Goal: Task Accomplishment & Management: Use online tool/utility

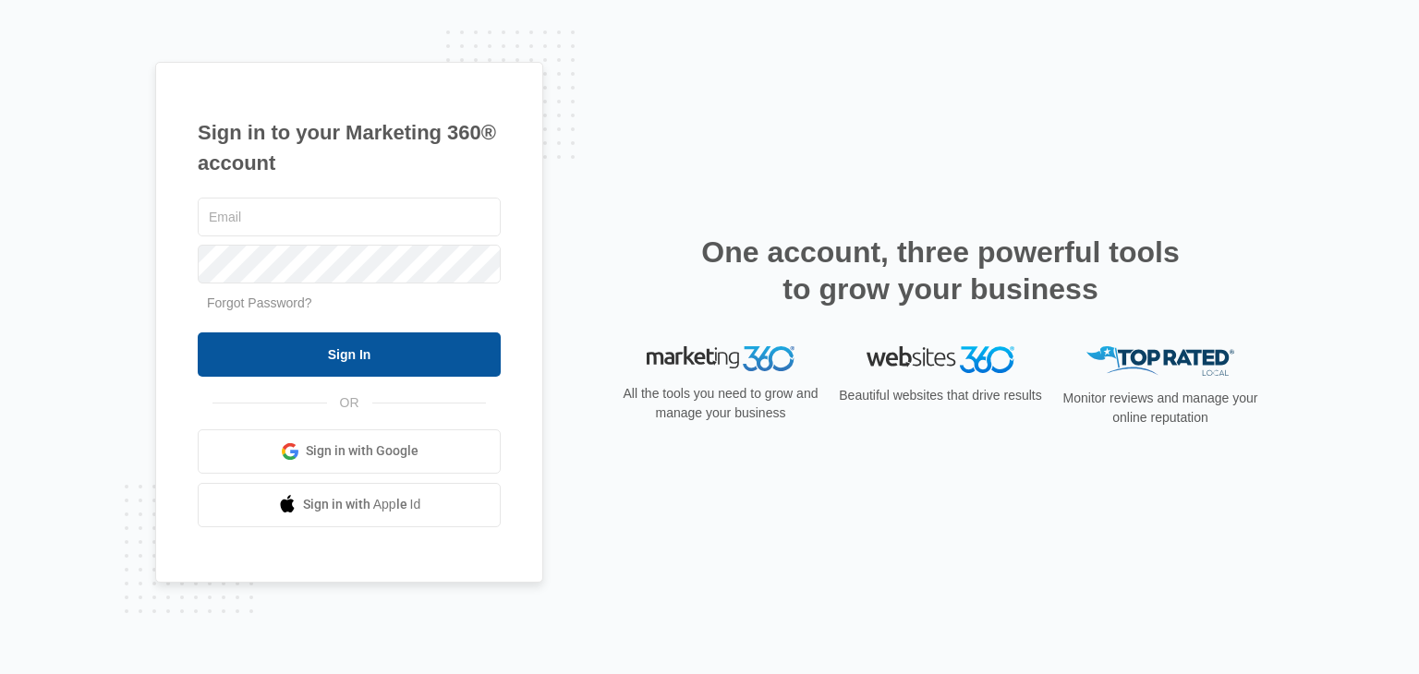
type input "[EMAIL_ADDRESS][DOMAIN_NAME]"
click at [363, 367] on input "Sign In" at bounding box center [349, 354] width 303 height 44
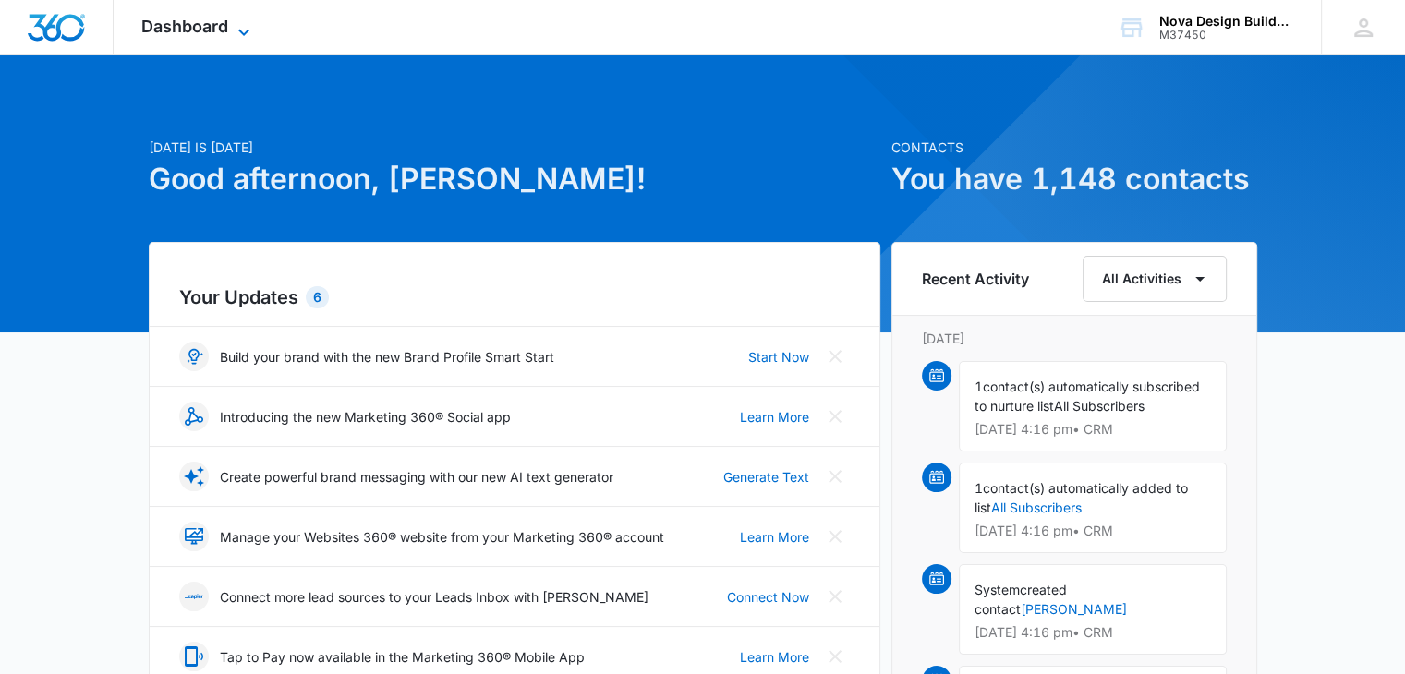
click at [211, 17] on span "Dashboard" at bounding box center [184, 26] width 87 height 19
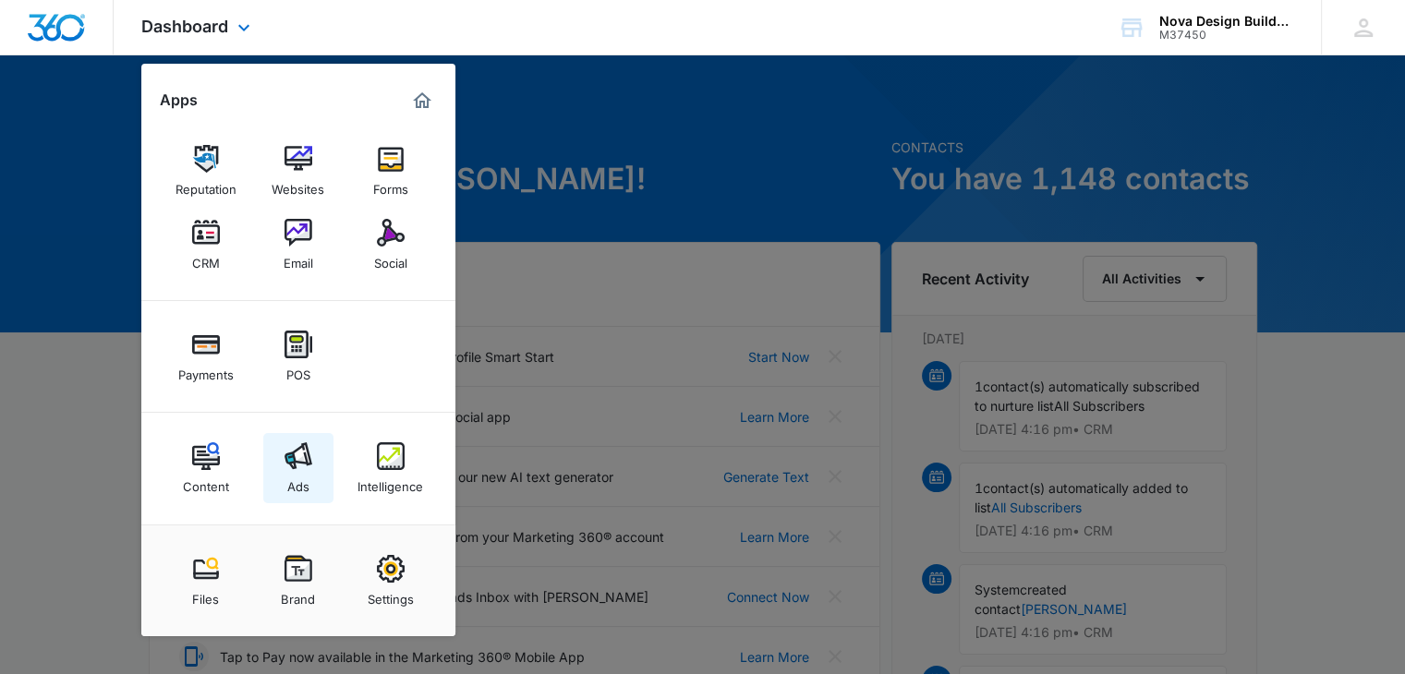
click at [308, 462] on img at bounding box center [298, 456] width 28 height 28
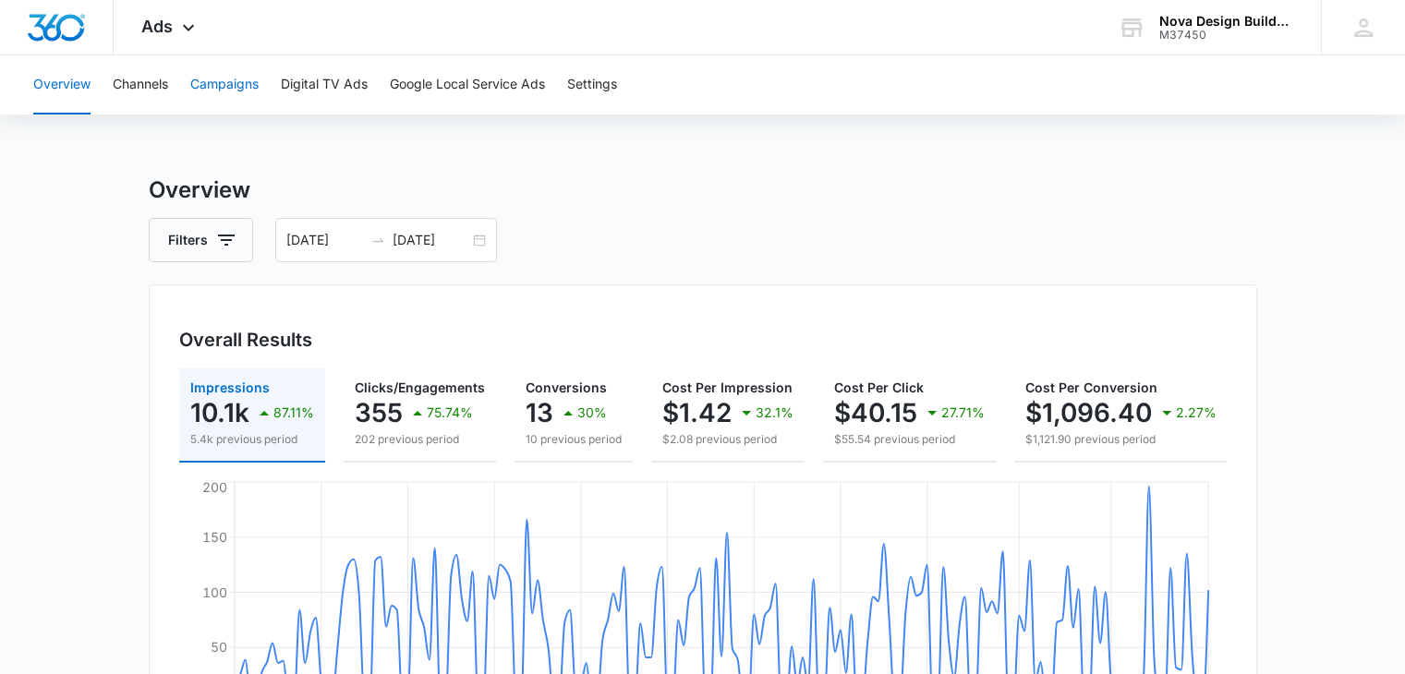
click at [221, 83] on button "Campaigns" at bounding box center [224, 84] width 68 height 59
click at [177, 18] on div "Ads Apps Reputation Websites Forms CRM Email Social Payments POS Content Ads In…" at bounding box center [171, 27] width 114 height 54
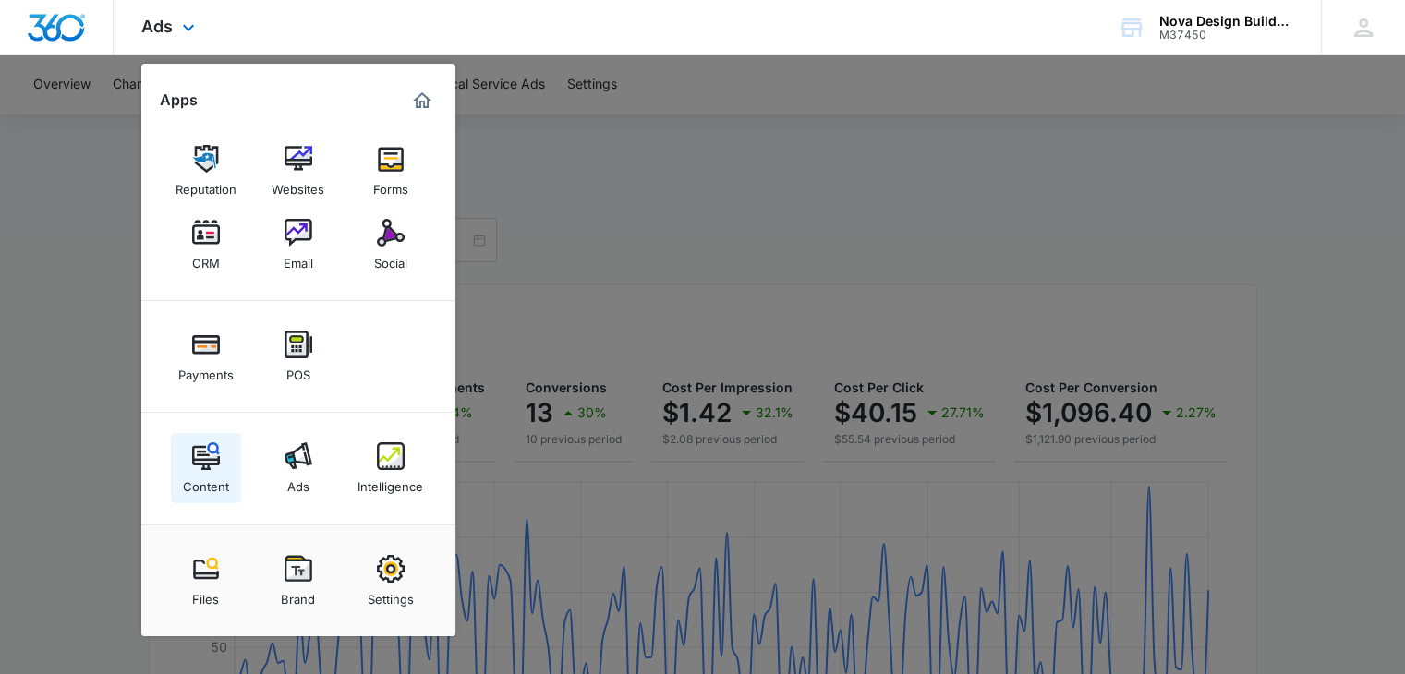
click at [199, 485] on div "Content" at bounding box center [206, 482] width 46 height 24
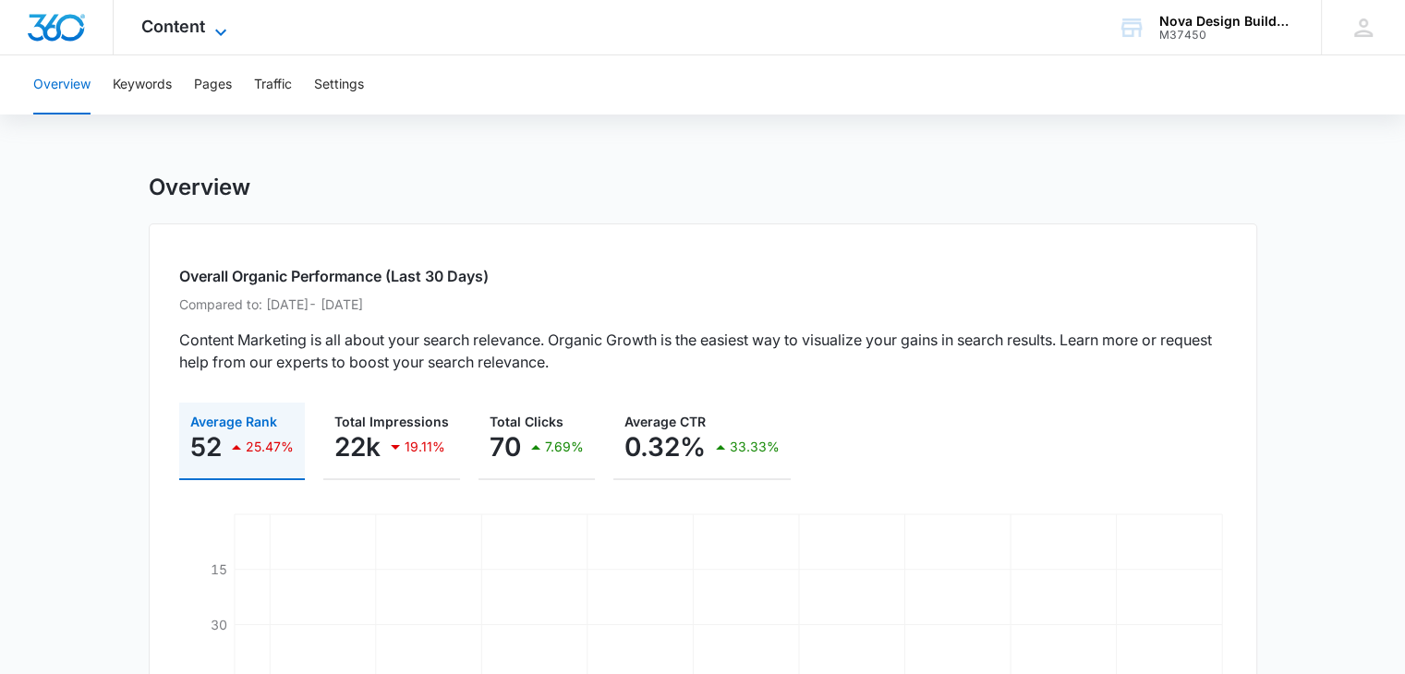
click at [167, 29] on span "Content" at bounding box center [173, 26] width 64 height 19
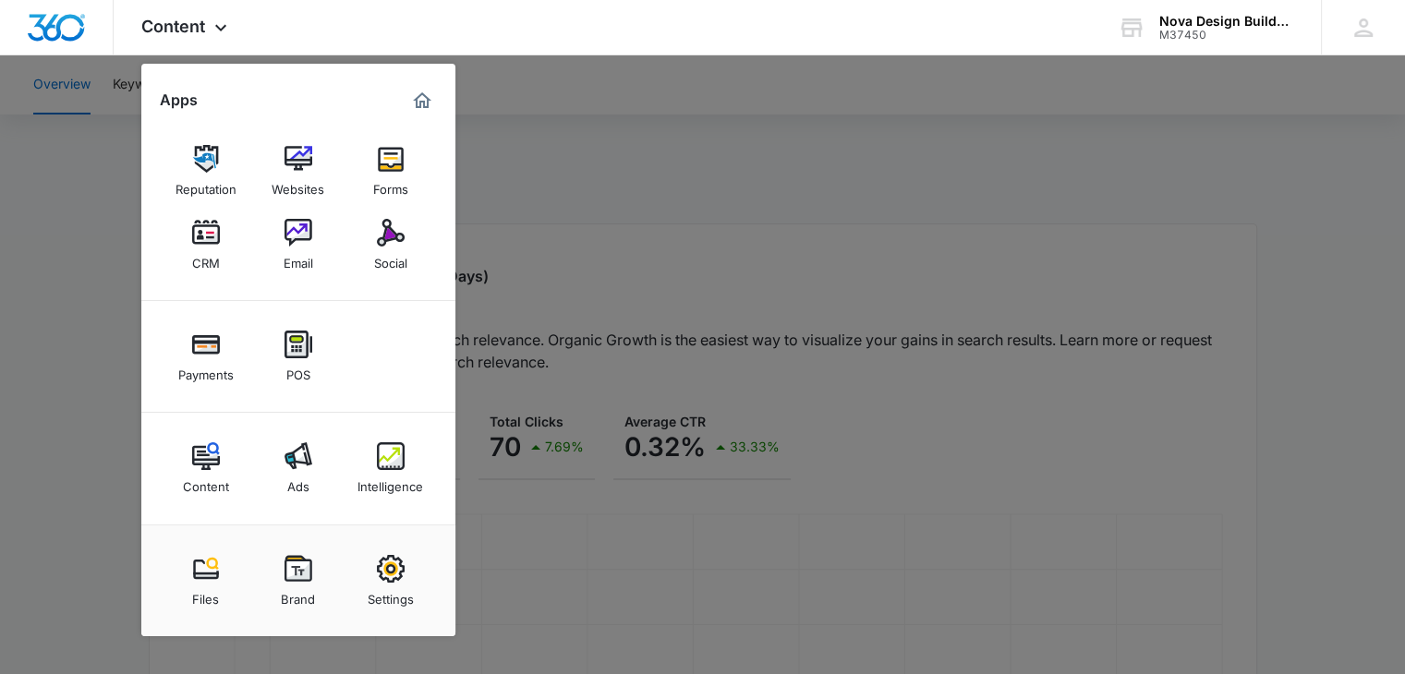
click at [643, 151] on div at bounding box center [702, 337] width 1405 height 674
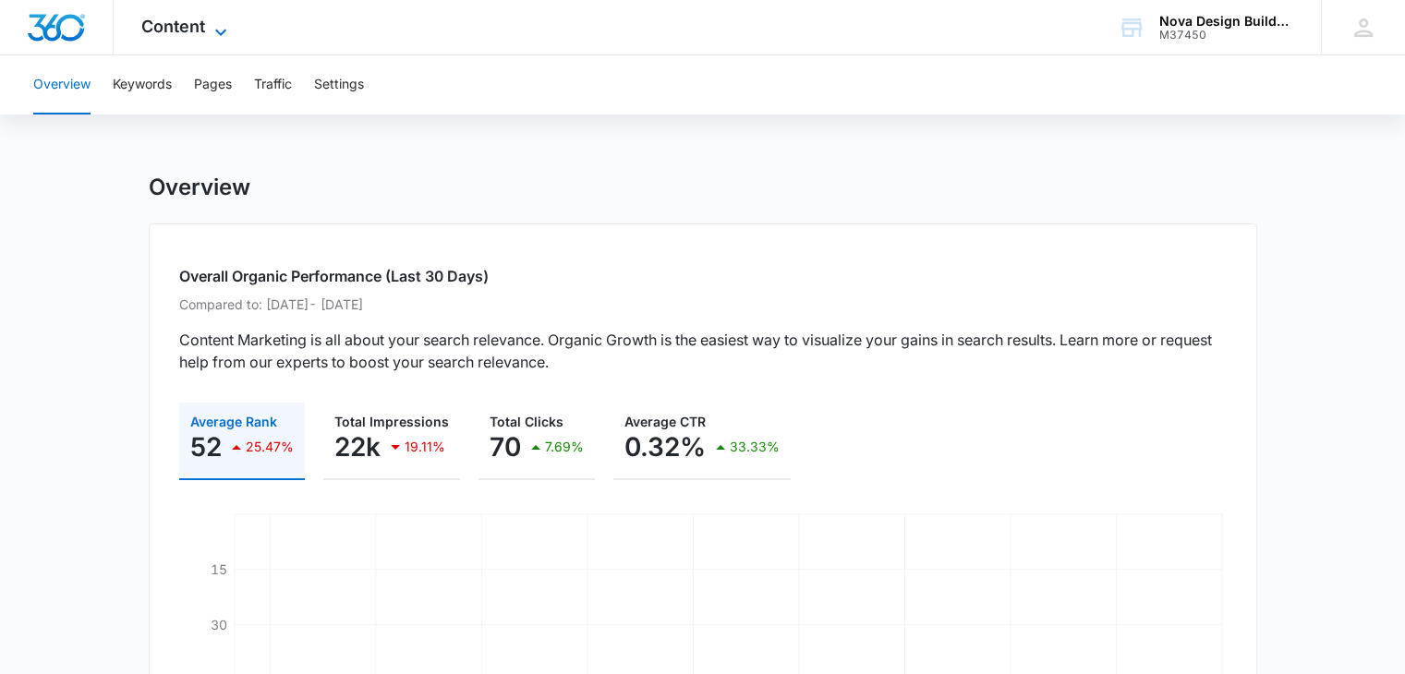
click at [151, 32] on span "Content" at bounding box center [173, 26] width 64 height 19
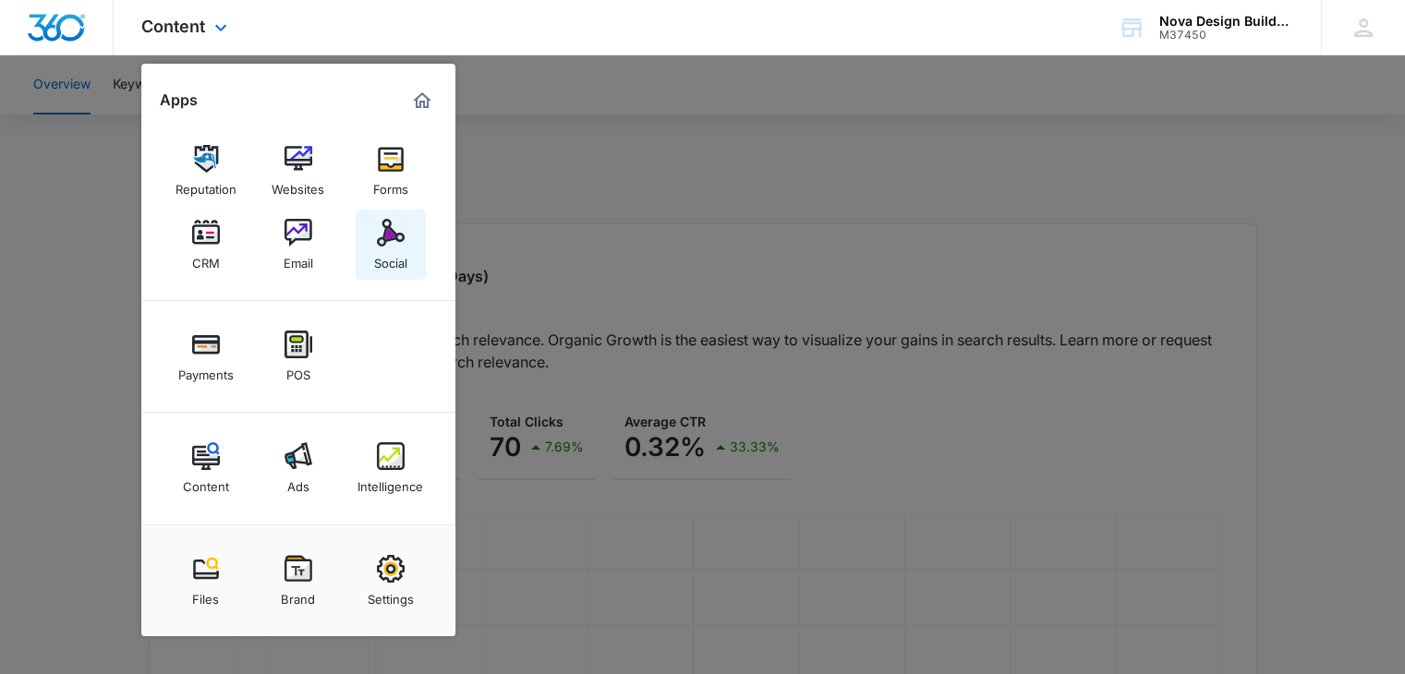
click at [370, 248] on link "Social" at bounding box center [391, 245] width 70 height 70
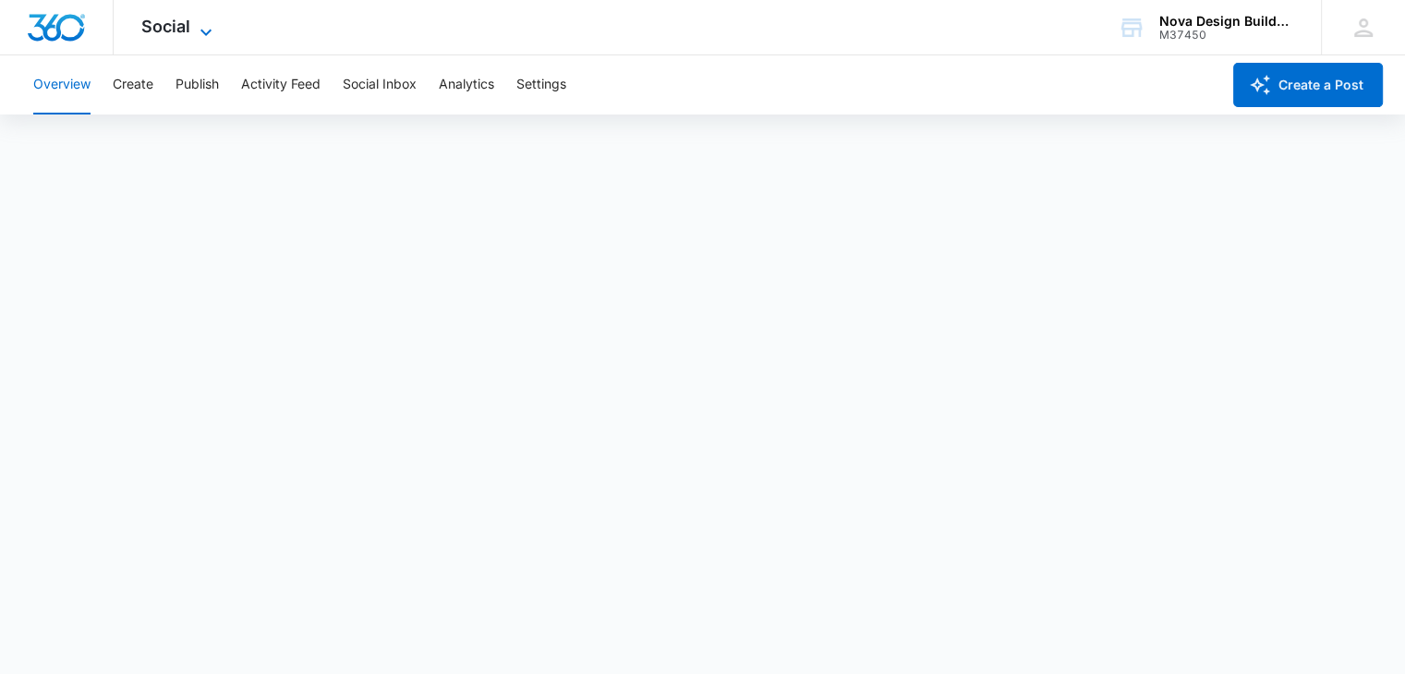
click at [152, 21] on span "Social" at bounding box center [165, 26] width 49 height 19
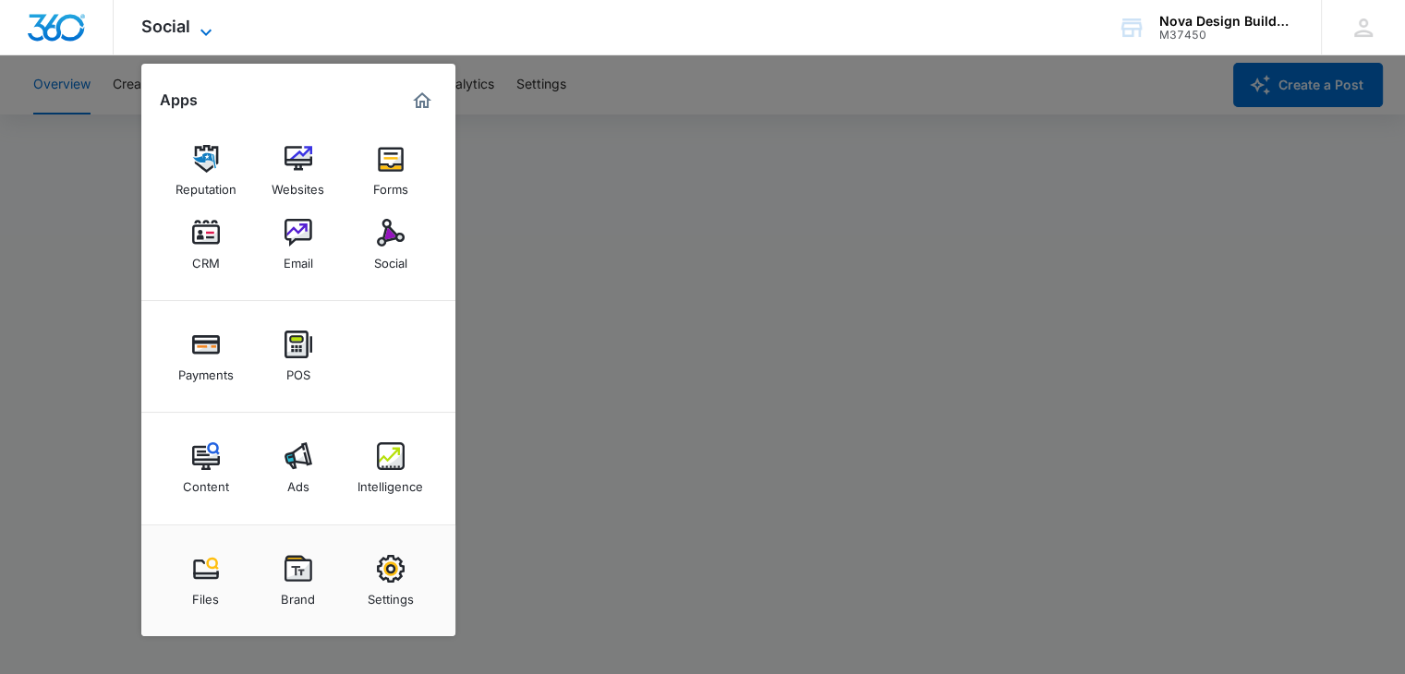
click at [168, 34] on span "Social" at bounding box center [165, 26] width 49 height 19
